Goal: Task Accomplishment & Management: Manage account settings

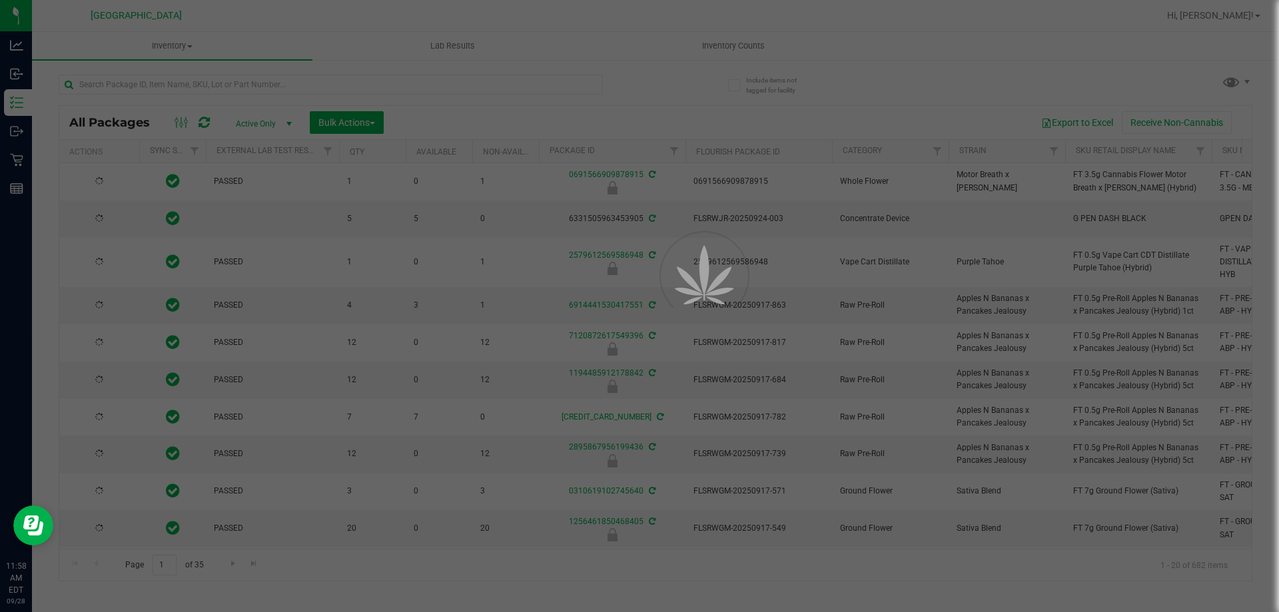
click at [1244, 20] on div at bounding box center [639, 306] width 1279 height 612
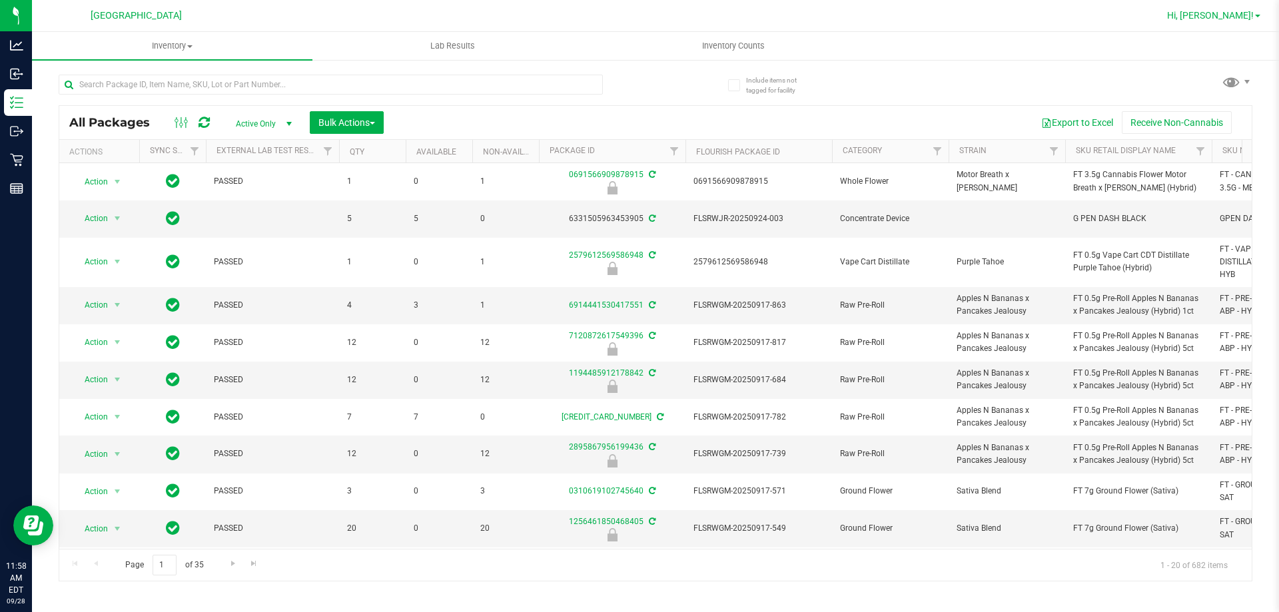
click at [1243, 19] on span "Hi, [PERSON_NAME]!" at bounding box center [1210, 15] width 87 height 11
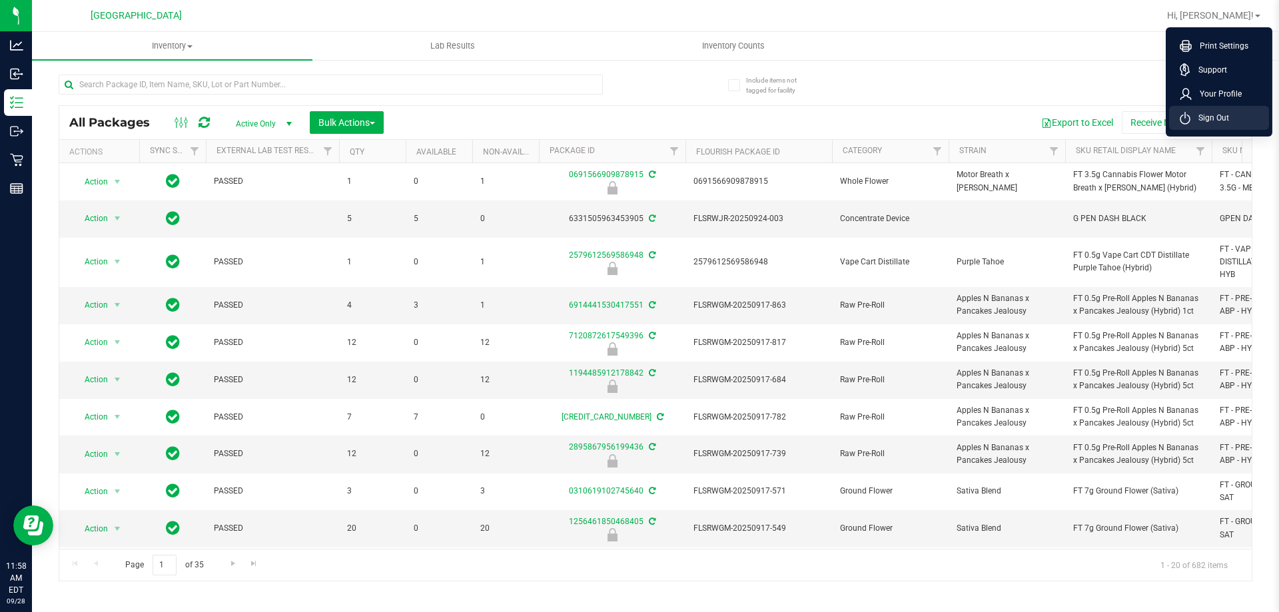
click at [1202, 116] on span "Sign Out" at bounding box center [1210, 117] width 39 height 13
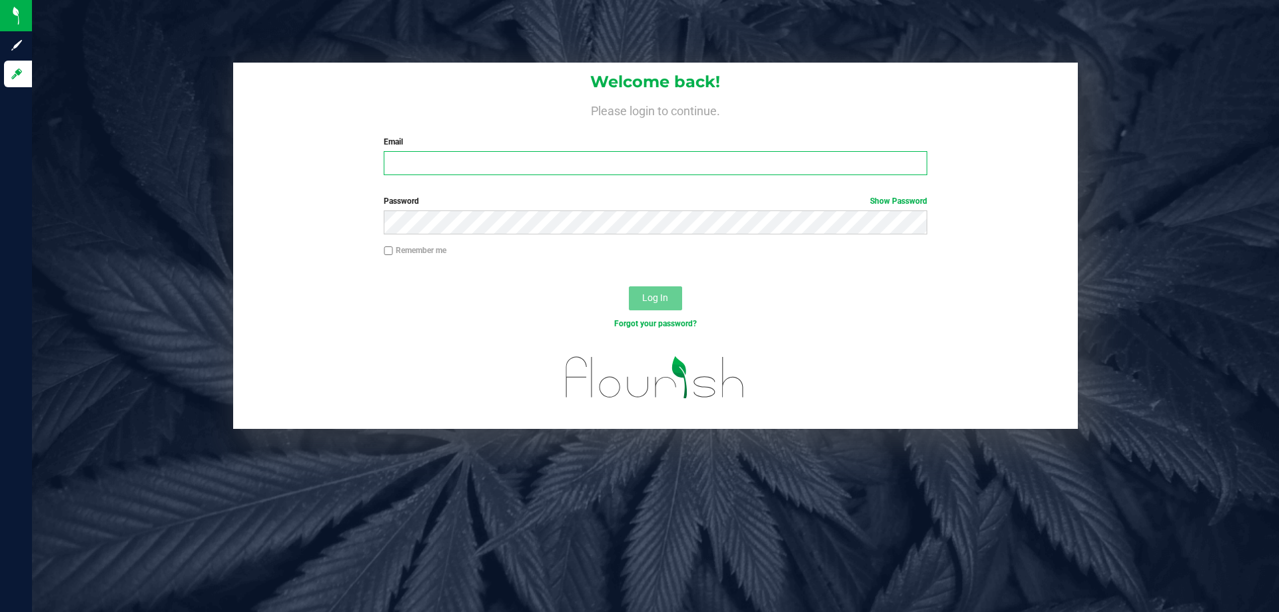
click at [448, 162] on input "Email" at bounding box center [655, 163] width 543 height 24
type input "[EMAIL_ADDRESS][DOMAIN_NAME]"
click at [629, 287] on button "Log In" at bounding box center [655, 299] width 53 height 24
